Goal: Task Accomplishment & Management: Manage account settings

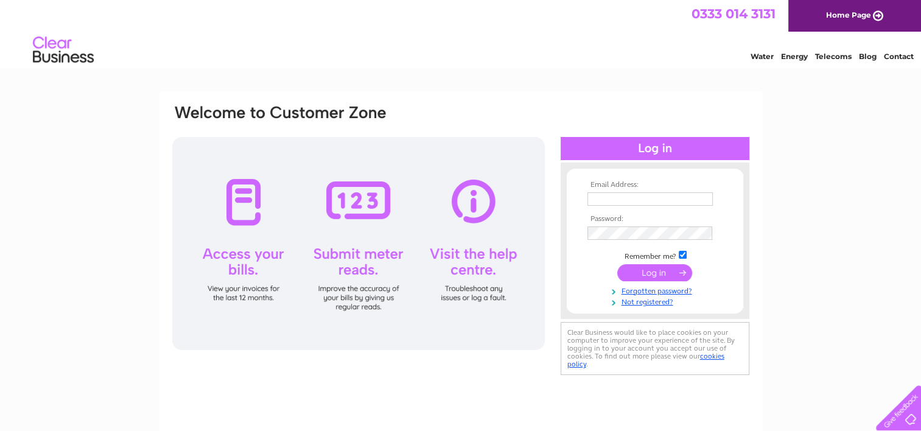
type input "[EMAIL_ADDRESS][DOMAIN_NAME]"
click at [645, 272] on input "submit" at bounding box center [654, 272] width 75 height 17
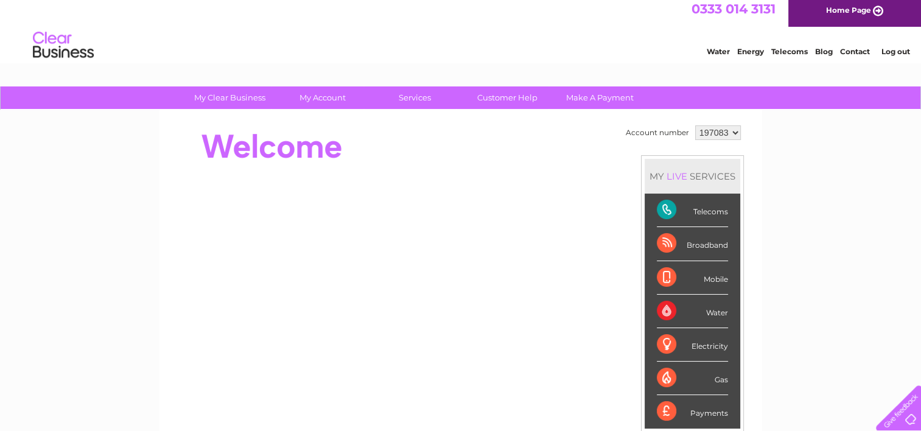
scroll to position [2, 0]
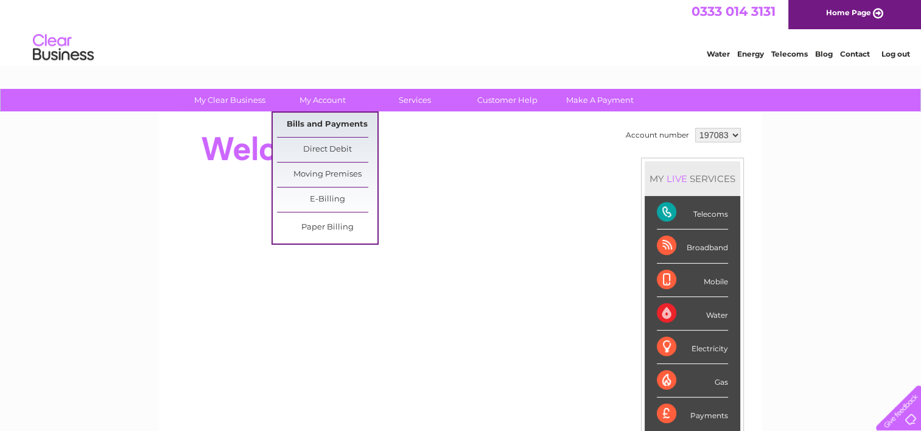
click at [329, 122] on link "Bills and Payments" at bounding box center [327, 125] width 100 height 24
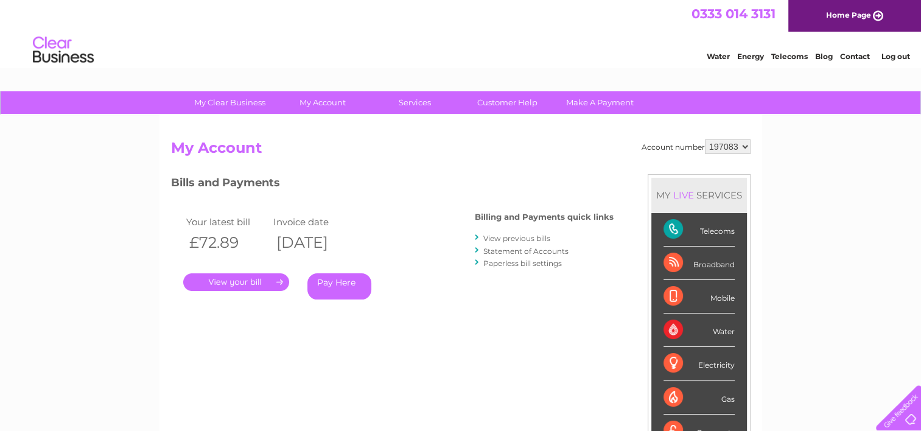
click at [217, 283] on link "." at bounding box center [236, 282] width 106 height 18
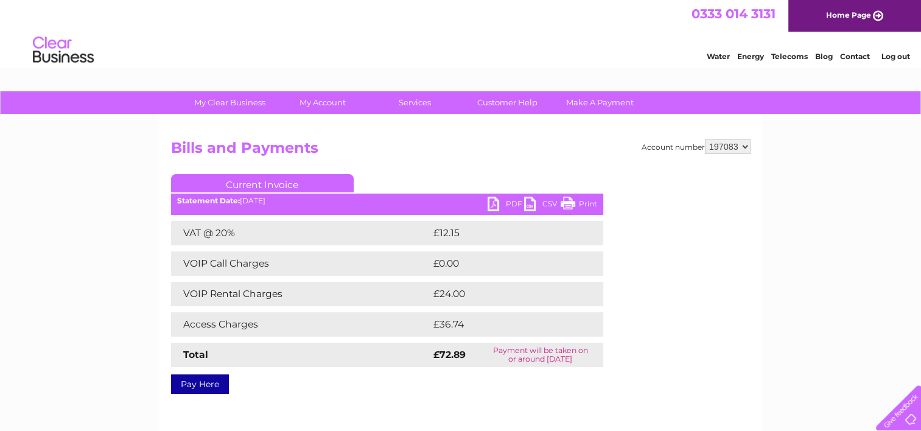
click at [496, 201] on link "PDF" at bounding box center [506, 206] width 37 height 18
